Goal: Information Seeking & Learning: Learn about a topic

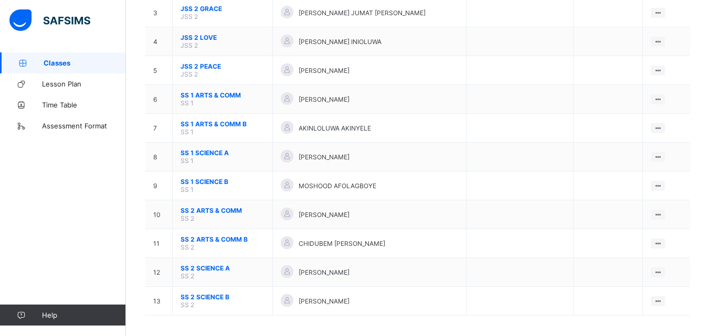
scroll to position [188, 0]
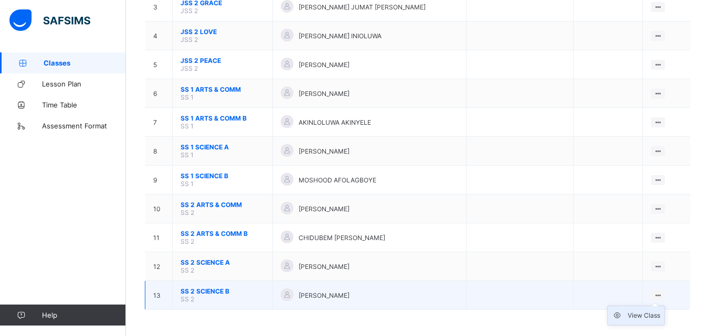
click at [641, 316] on div "View Class" at bounding box center [643, 315] width 33 height 10
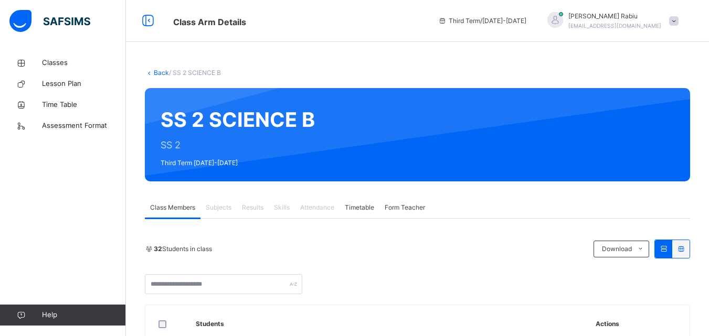
click at [252, 211] on span "Results" at bounding box center [253, 207] width 22 height 9
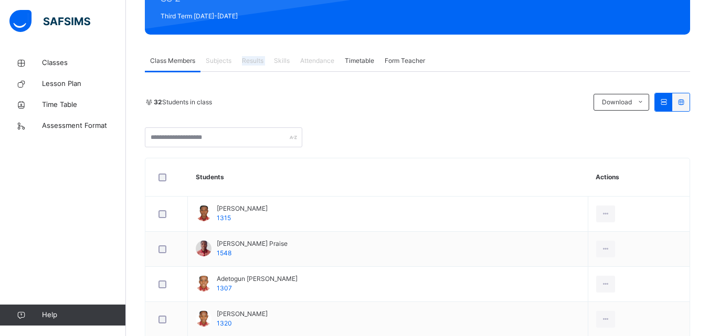
scroll to position [168, 0]
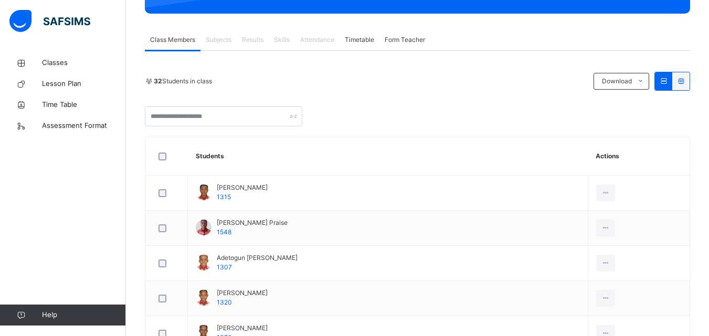
click at [221, 42] on span "Subjects" at bounding box center [219, 39] width 26 height 9
click at [185, 41] on span "Class Members" at bounding box center [172, 39] width 45 height 9
click at [255, 44] on span "Results" at bounding box center [253, 39] width 22 height 9
click at [402, 38] on span "Form Teacher" at bounding box center [404, 39] width 40 height 9
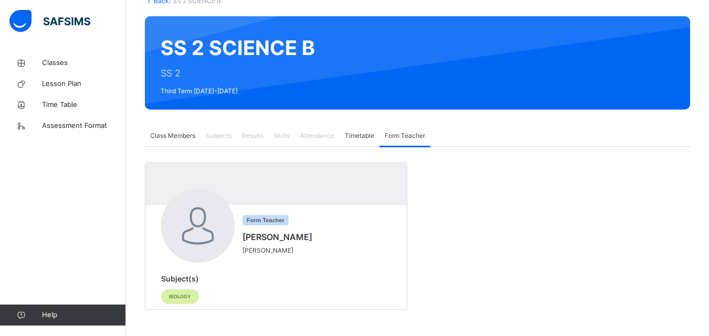
scroll to position [72, 0]
click at [61, 58] on span "Classes" at bounding box center [84, 63] width 84 height 10
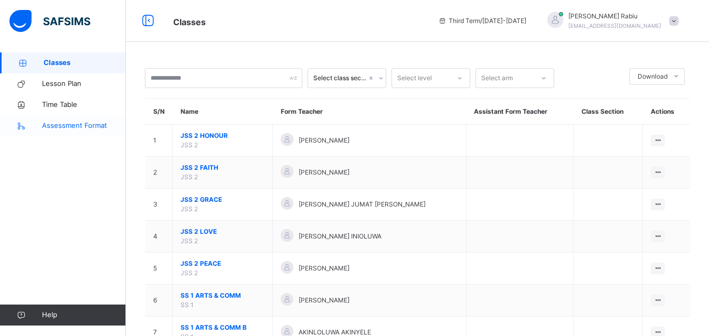
click at [77, 127] on span "Assessment Format" at bounding box center [84, 126] width 84 height 10
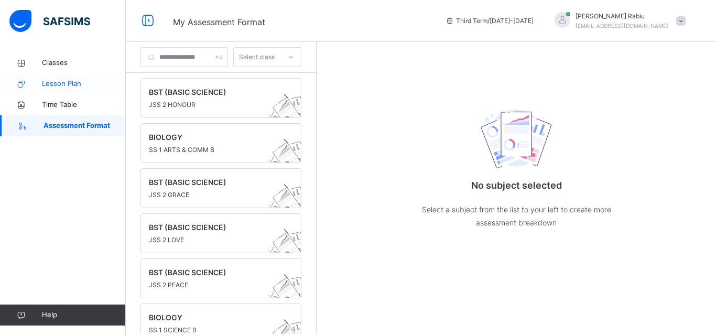
click at [68, 84] on span "Lesson Plan" at bounding box center [84, 84] width 84 height 10
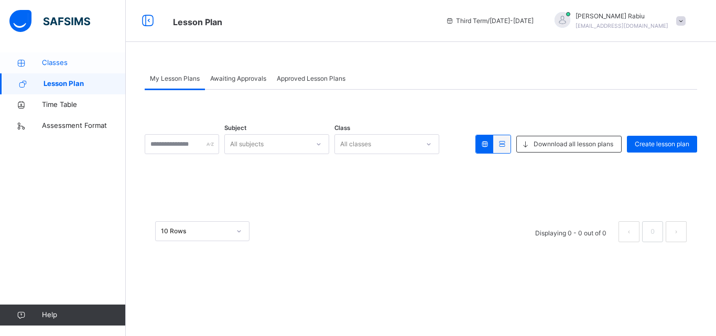
click at [66, 63] on span "Classes" at bounding box center [84, 63] width 84 height 10
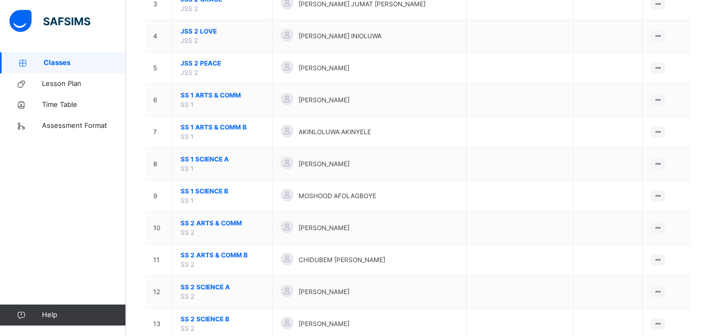
scroll to position [231, 0]
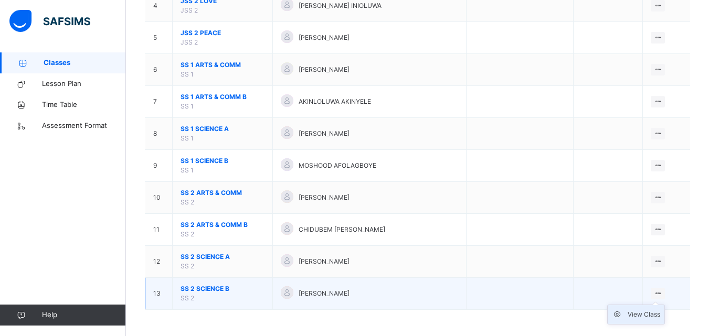
click at [624, 314] on icon at bounding box center [620, 314] width 16 height 10
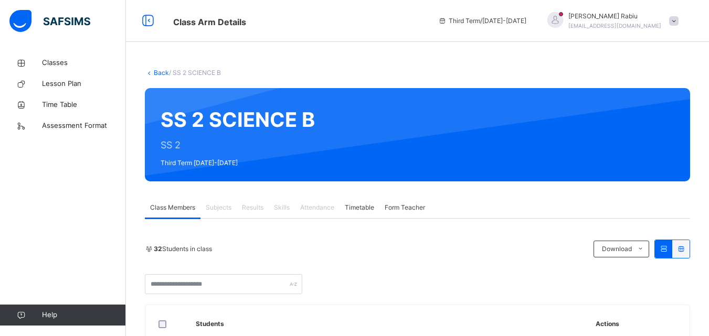
click at [227, 208] on span "Subjects" at bounding box center [219, 207] width 26 height 9
click at [162, 71] on link "Back" at bounding box center [161, 73] width 15 height 8
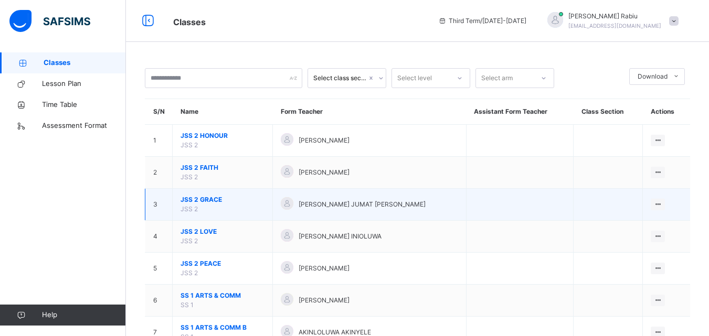
click at [497, 218] on td at bounding box center [519, 205] width 107 height 32
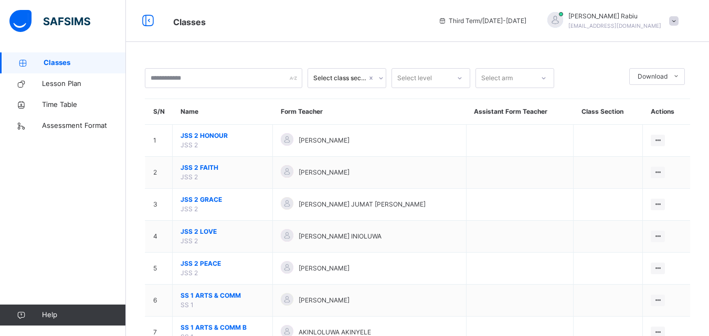
click at [508, 24] on span "Third Term / [DATE]-[DATE]" at bounding box center [482, 20] width 88 height 9
click at [597, 16] on span "[PERSON_NAME]" at bounding box center [614, 16] width 93 height 9
click at [146, 22] on icon at bounding box center [148, 21] width 18 height 19
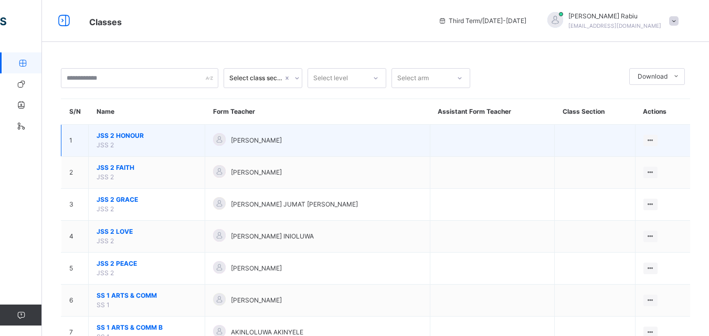
drag, startPoint x: 146, startPoint y: 22, endPoint x: 196, endPoint y: 143, distance: 130.3
click at [196, 143] on div "Classes Third Term / [DATE]-[DATE] [PERSON_NAME] [EMAIL_ADDRESS][DOMAIN_NAME] C…" at bounding box center [354, 283] width 709 height 567
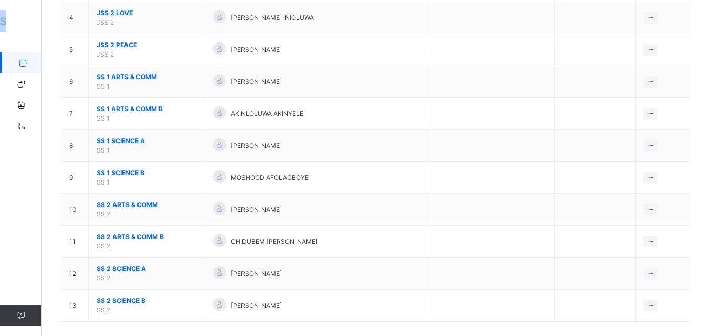
scroll to position [231, 0]
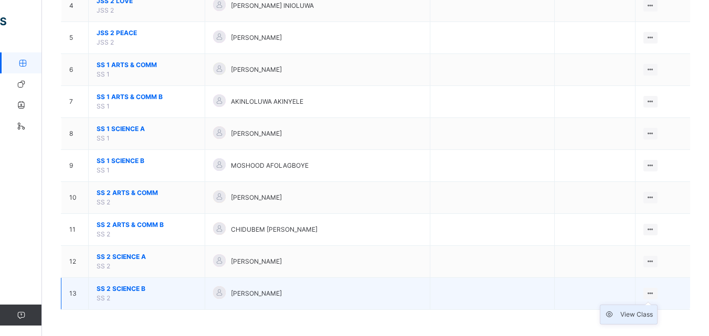
click at [638, 312] on div "View Class" at bounding box center [636, 314] width 33 height 10
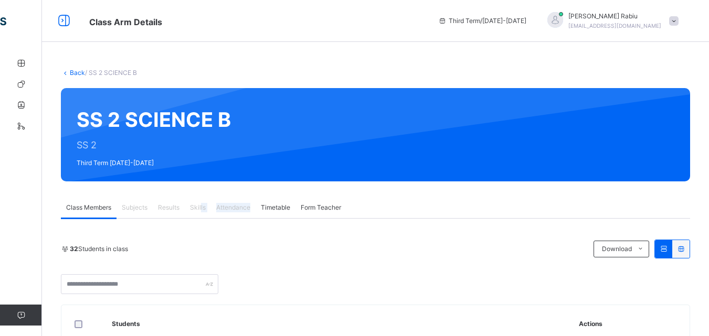
drag, startPoint x: 254, startPoint y: 195, endPoint x: 201, endPoint y: 210, distance: 55.1
click at [201, 210] on span "Skills" at bounding box center [198, 207] width 16 height 9
click at [174, 199] on div "Results" at bounding box center [169, 207] width 32 height 21
click at [152, 212] on div "Subjects" at bounding box center [134, 207] width 36 height 21
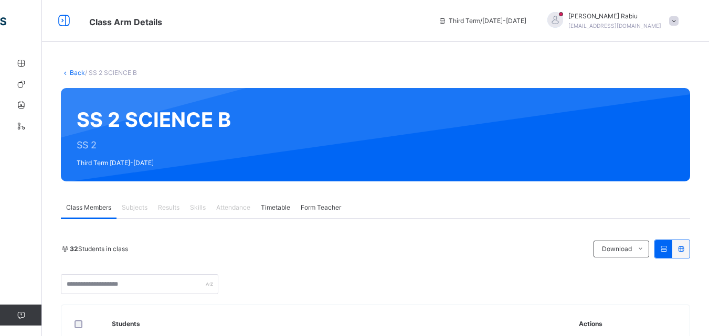
click at [678, 23] on span at bounding box center [673, 20] width 9 height 9
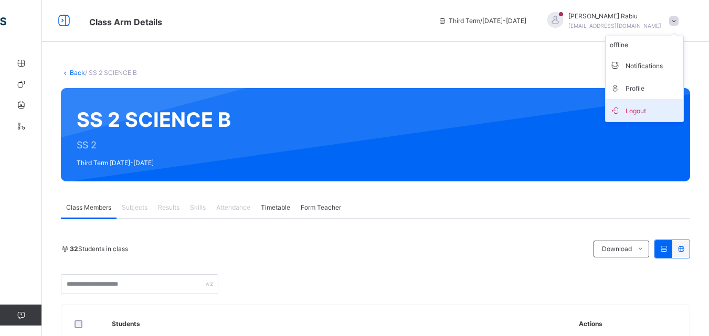
click at [651, 116] on span "Logout" at bounding box center [643, 110] width 69 height 14
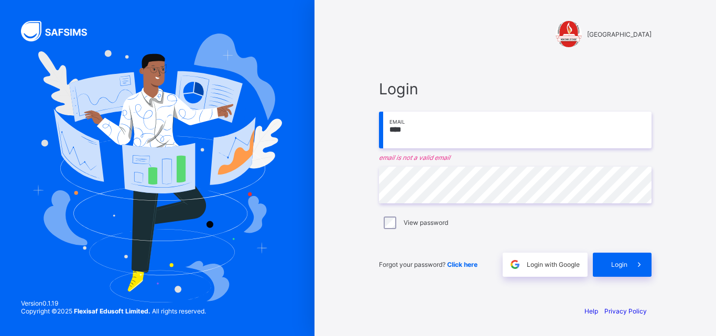
type input "**********"
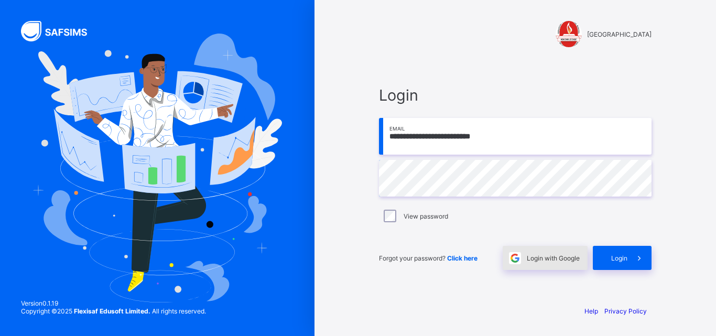
click at [544, 251] on div "Login with Google" at bounding box center [545, 258] width 85 height 24
click at [563, 214] on div "View password" at bounding box center [515, 216] width 267 height 13
click at [540, 261] on span "Login with Google" at bounding box center [553, 258] width 53 height 8
